Goal: Use online tool/utility

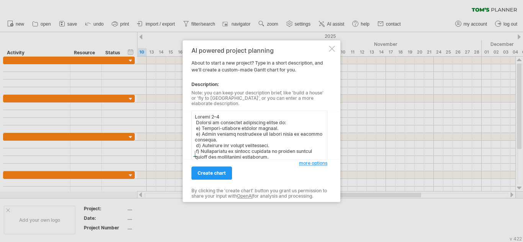
scroll to position [147, 0]
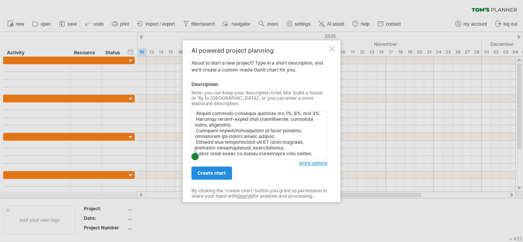
type textarea "Loremi 3–6 Dolorsi am consectet adipiscing elitse do: e) Tempori-utlabore etdol…"
click at [213, 172] on span "create chart" at bounding box center [212, 173] width 28 height 6
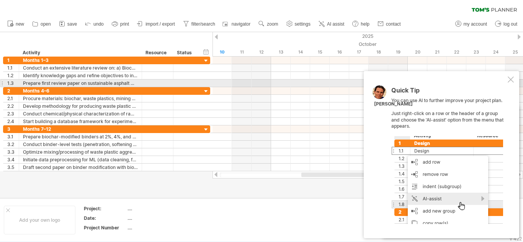
click at [509, 83] on div at bounding box center [511, 80] width 6 height 6
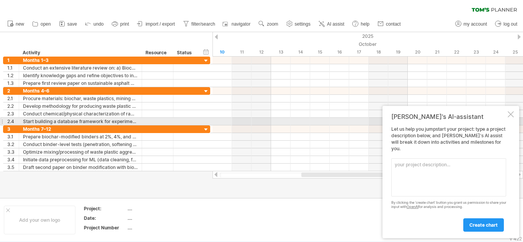
click at [510, 118] on div at bounding box center [511, 114] width 6 height 6
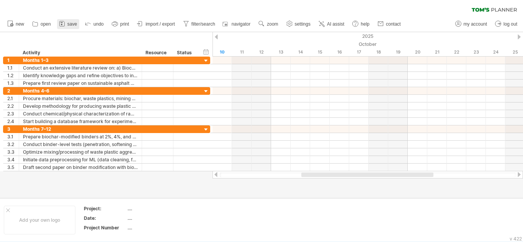
click at [60, 22] on icon at bounding box center [62, 24] width 8 height 8
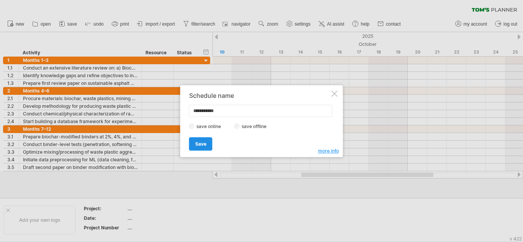
click at [200, 142] on span "Save" at bounding box center [200, 144] width 11 height 6
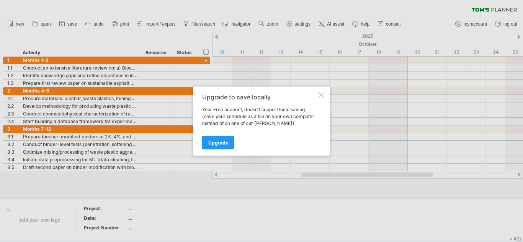
click at [319, 93] on div at bounding box center [322, 95] width 6 height 6
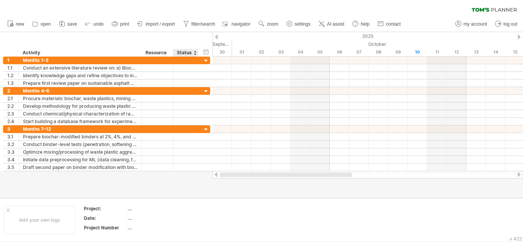
drag, startPoint x: 311, startPoint y: 177, endPoint x: 188, endPoint y: 187, distance: 123.0
click at [188, 187] on div "Trying to reach [DOMAIN_NAME] Connected again... 0% clear filter new 1" at bounding box center [261, 121] width 523 height 242
click at [336, 22] on span "AI assist" at bounding box center [335, 23] width 17 height 5
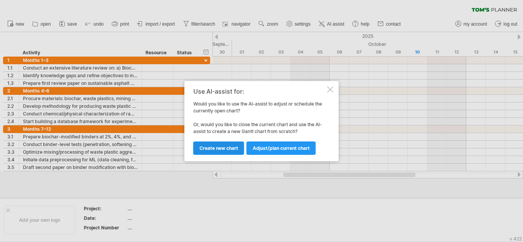
click at [235, 148] on span "Create new chart" at bounding box center [219, 149] width 39 height 6
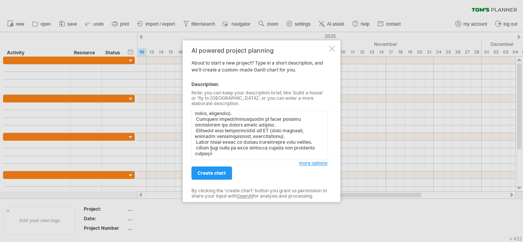
scroll to position [155, 0]
type textarea "Loremi 3–6 Dolorsi am consectet adipiscing elitse do: e) Tempori-utlabore etdol…"
click at [216, 167] on link "create chart" at bounding box center [212, 173] width 41 height 13
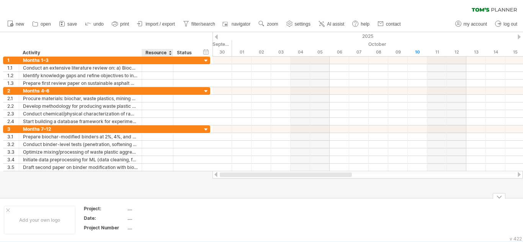
drag, startPoint x: 322, startPoint y: 174, endPoint x: 139, endPoint y: 205, distance: 185.4
click at [139, 205] on div "Trying to reach [DOMAIN_NAME] Connected again... 0% clear filter new 1" at bounding box center [261, 121] width 523 height 242
